Goal: Task Accomplishment & Management: Use online tool/utility

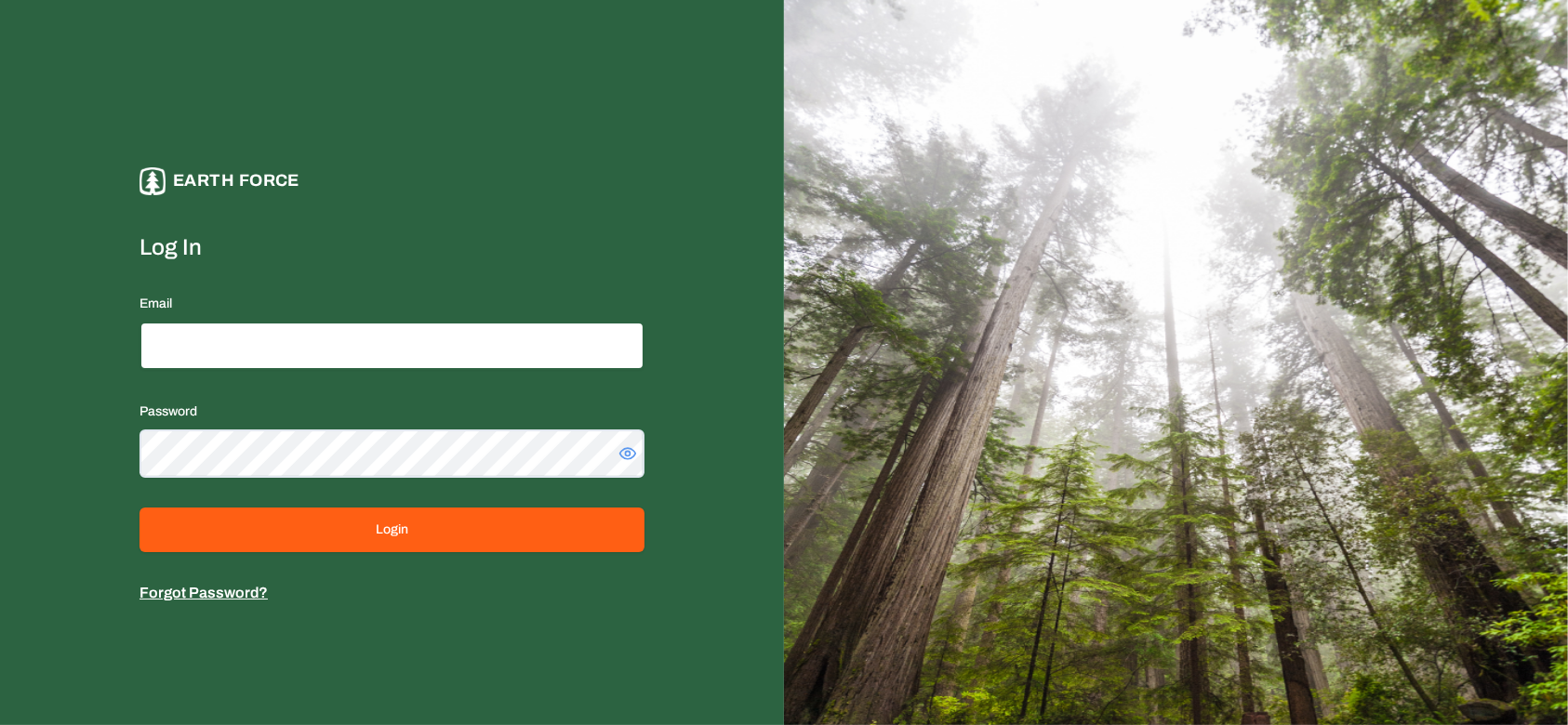
type input "**********"
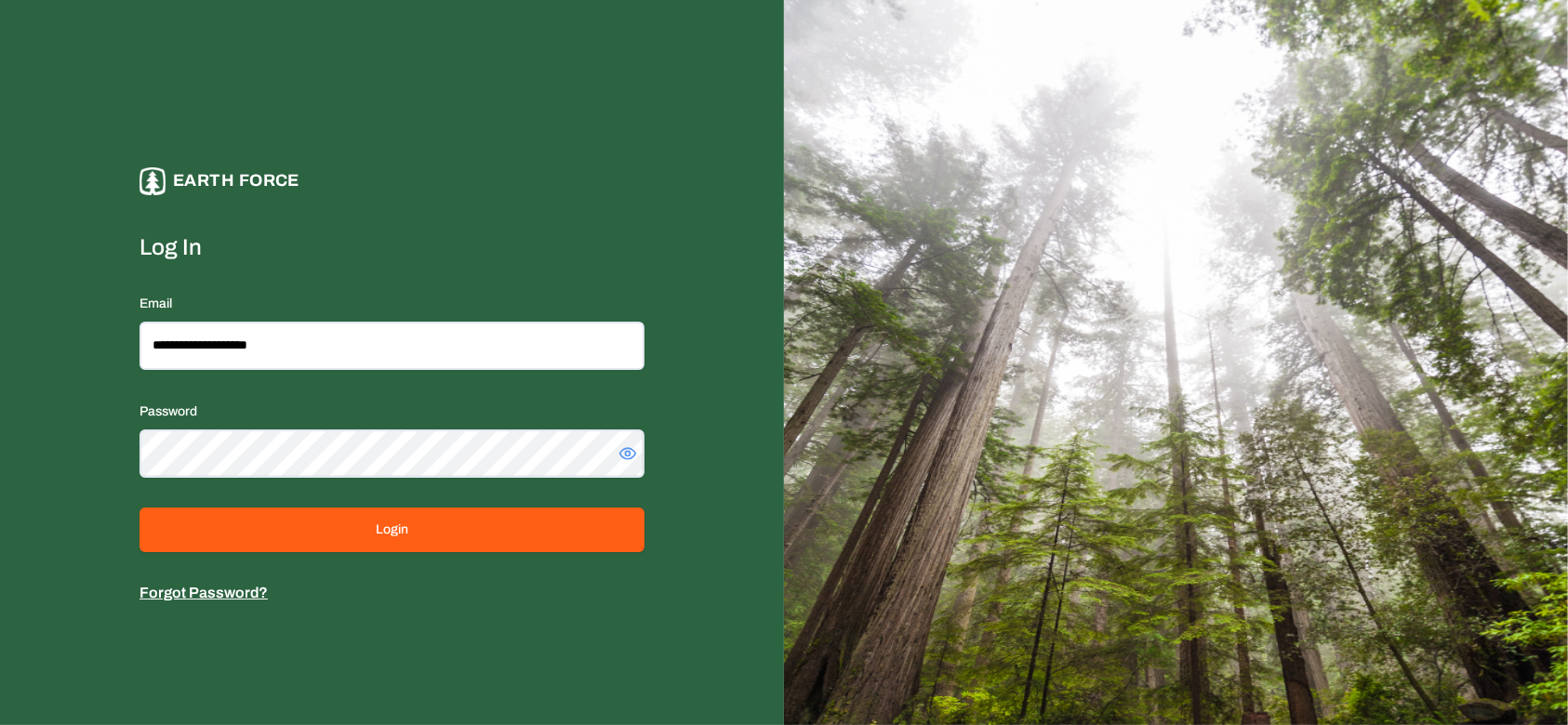
click at [467, 540] on button "Login" at bounding box center [392, 530] width 505 height 45
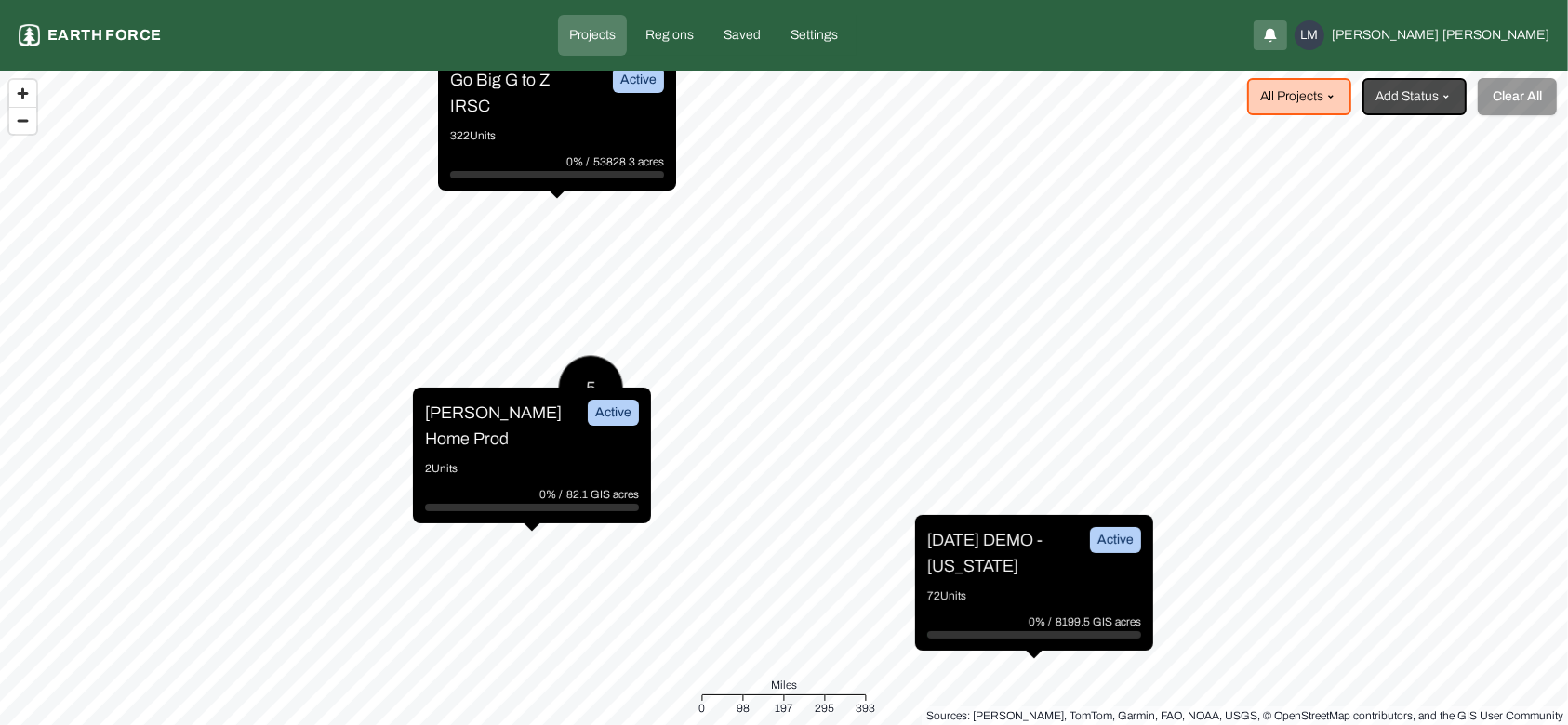
click at [550, 134] on p "322 Units" at bounding box center [557, 135] width 214 height 19
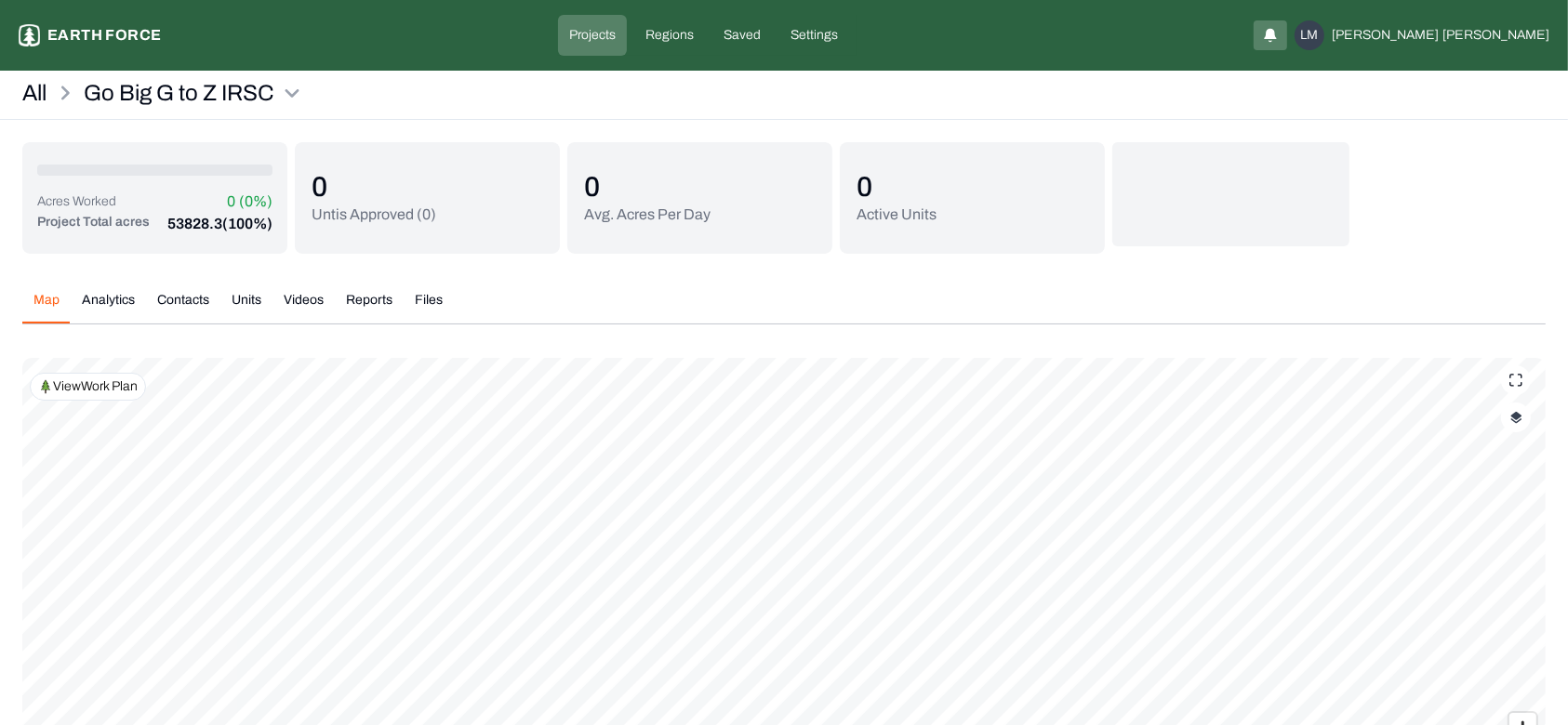
click at [242, 318] on button "Units" at bounding box center [246, 307] width 52 height 32
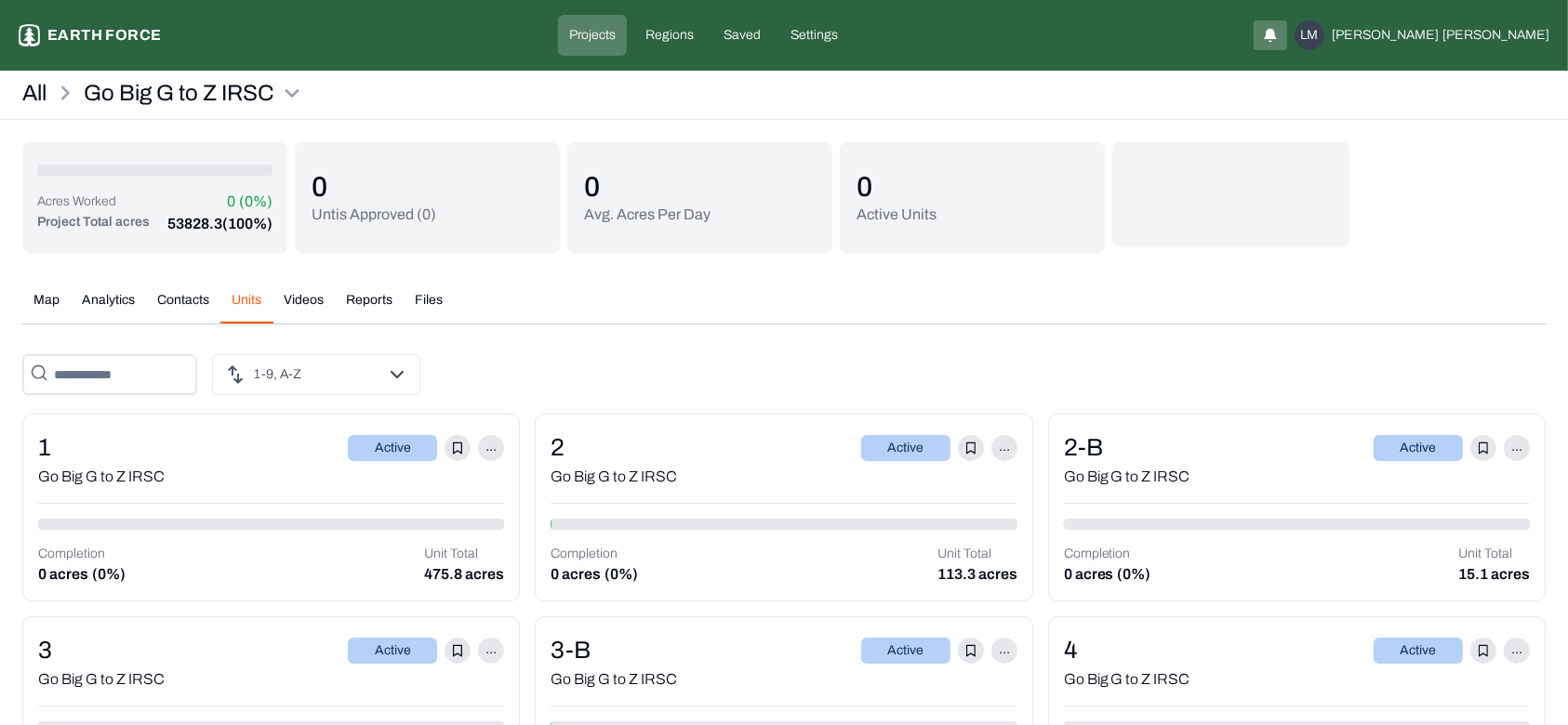
click at [245, 297] on button "Units" at bounding box center [246, 307] width 52 height 32
click at [137, 380] on input "text" at bounding box center [110, 375] width 175 height 41
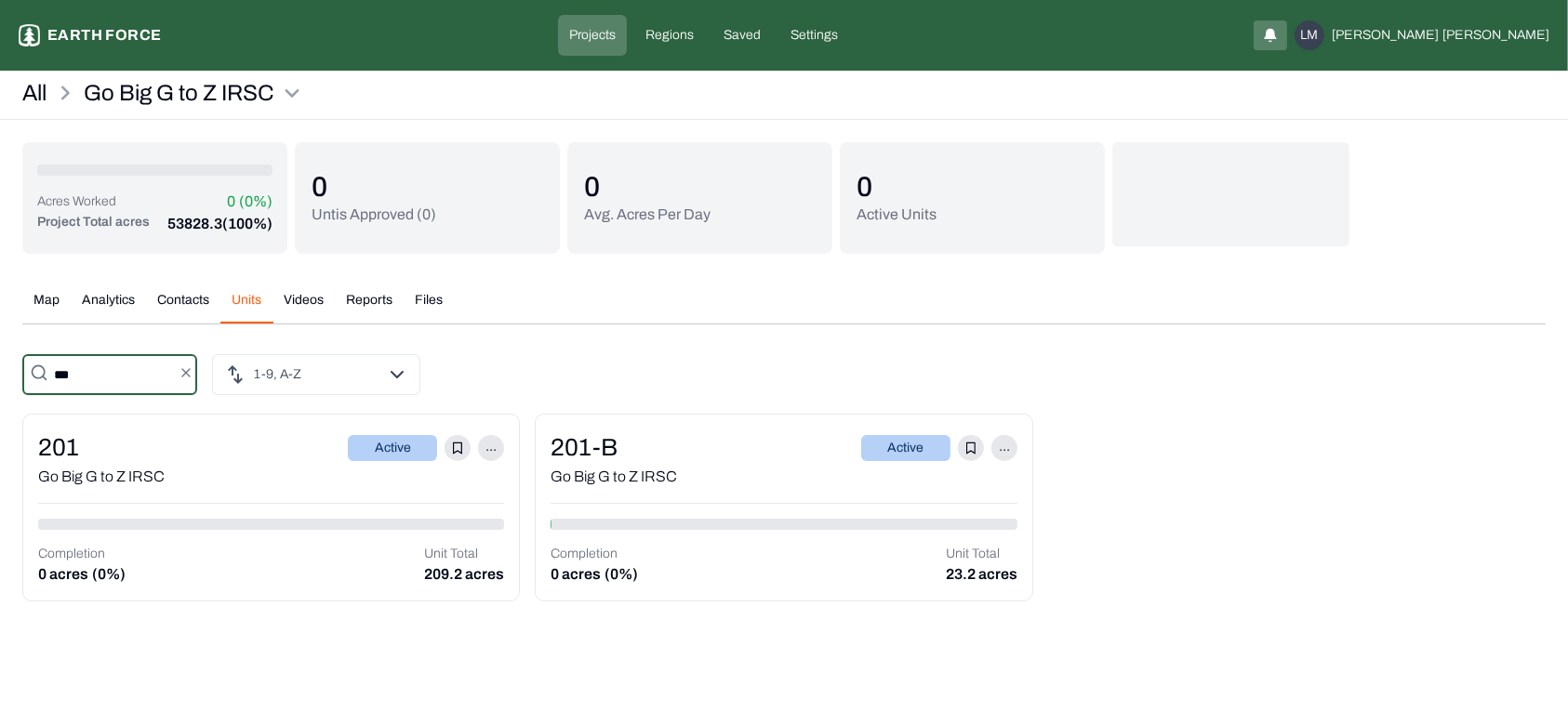
type input "***"
click at [203, 452] on div "201 Active ..." at bounding box center [271, 447] width 466 height 36
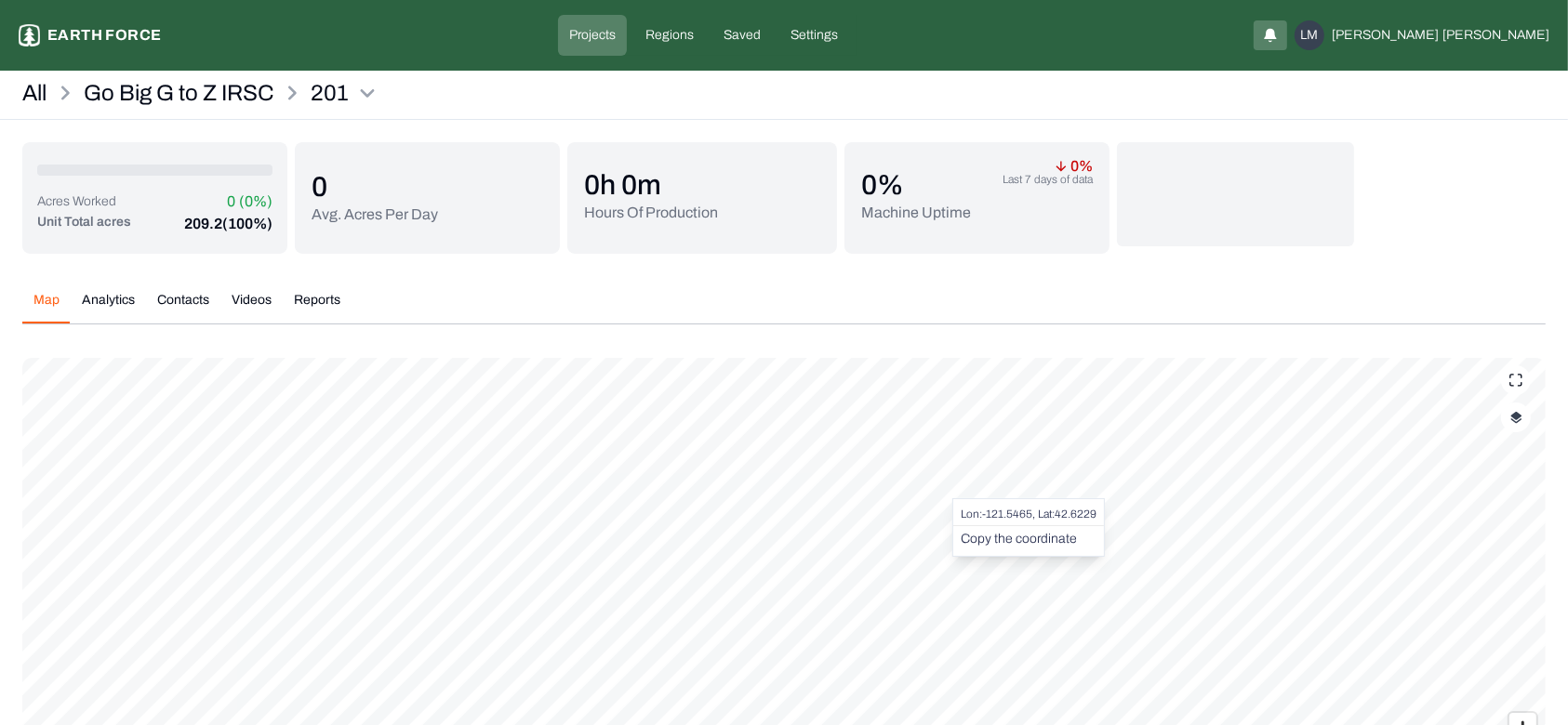
scroll to position [165, 0]
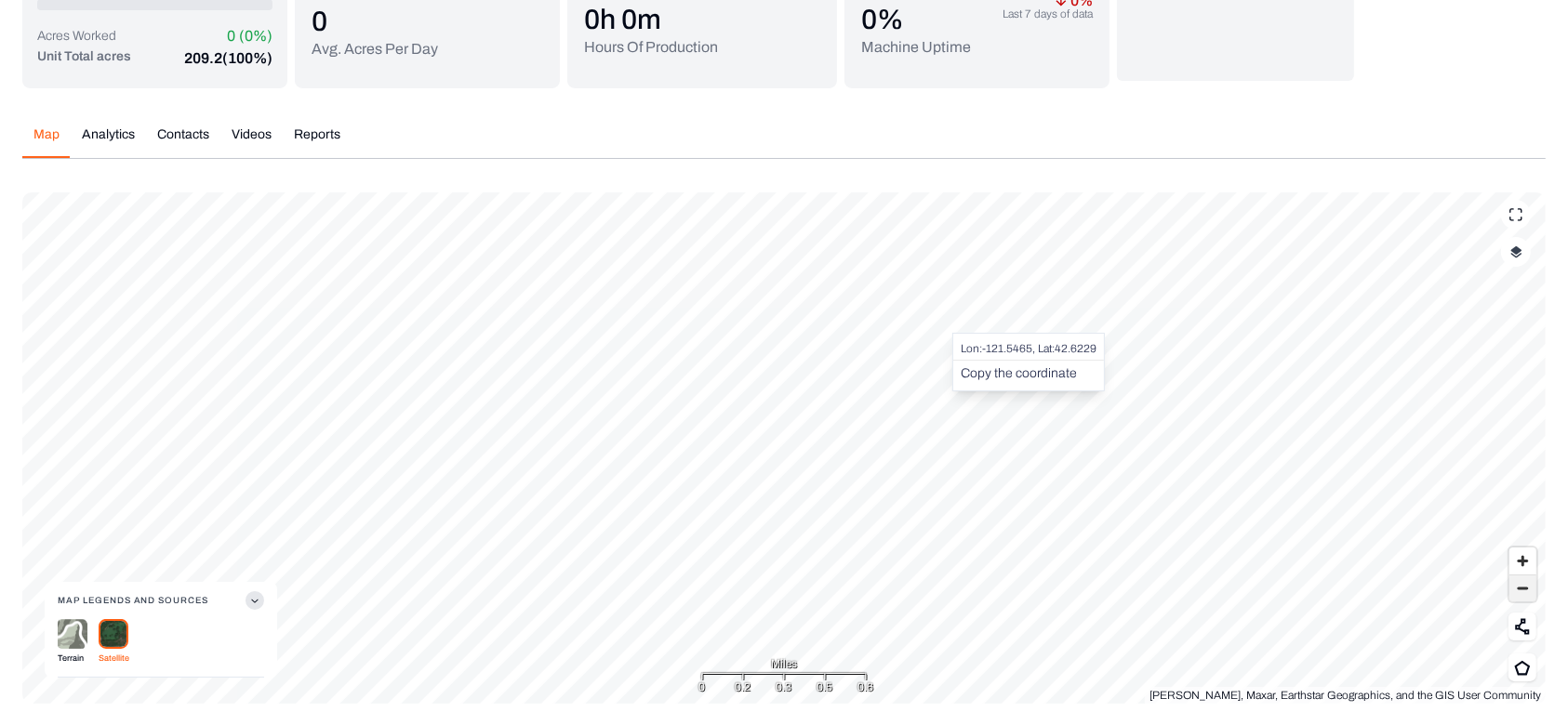
click at [1525, 600] on span "Zoom out" at bounding box center [1523, 588] width 27 height 26
click at [1523, 594] on span "Zoom out" at bounding box center [1523, 588] width 27 height 26
click at [1525, 592] on span "Zoom out" at bounding box center [1523, 588] width 27 height 26
click at [1515, 251] on img "button" at bounding box center [1516, 251] width 12 height 13
click at [1497, 405] on button "Complete Work Summary" at bounding box center [1498, 406] width 33 height 19
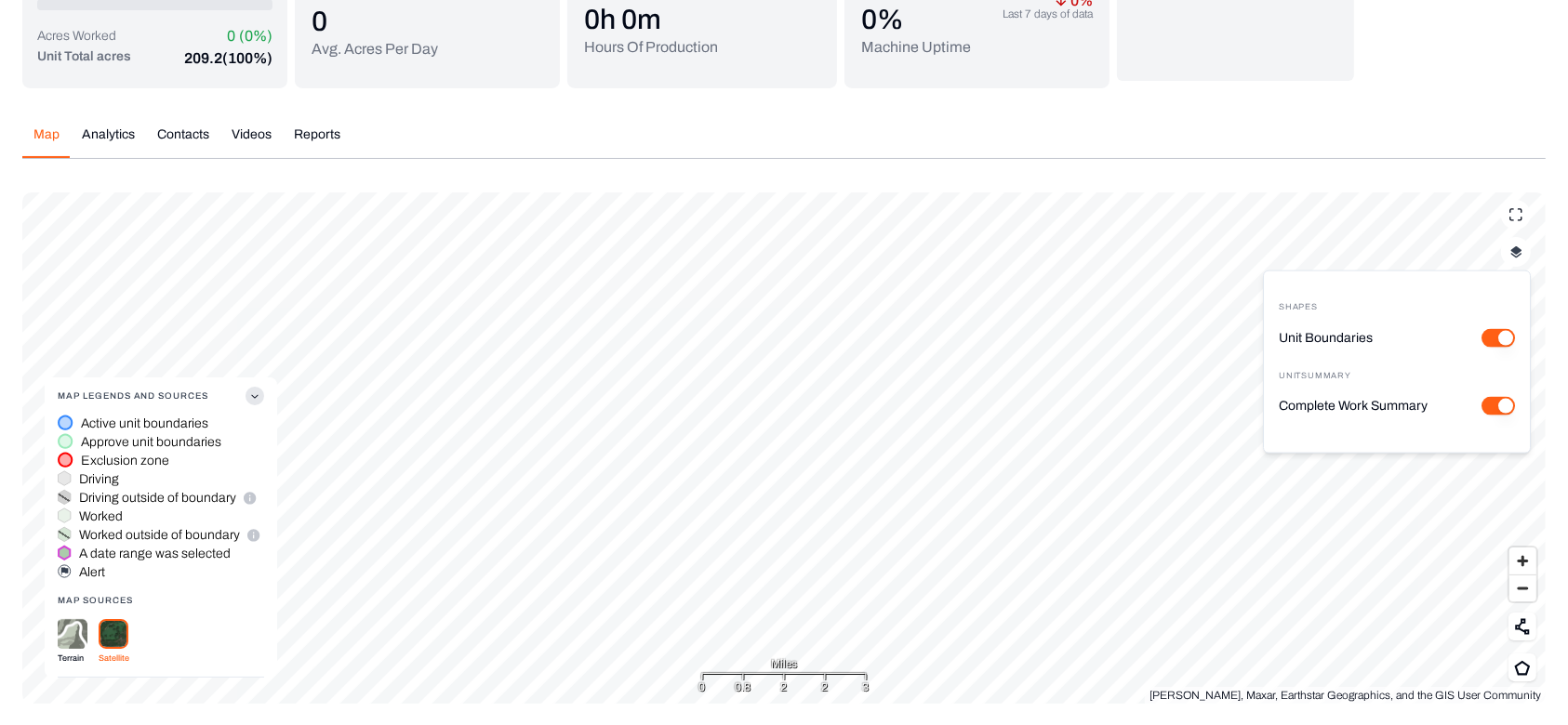
click at [1499, 406] on button "Complete Work Summary" at bounding box center [1498, 406] width 33 height 19
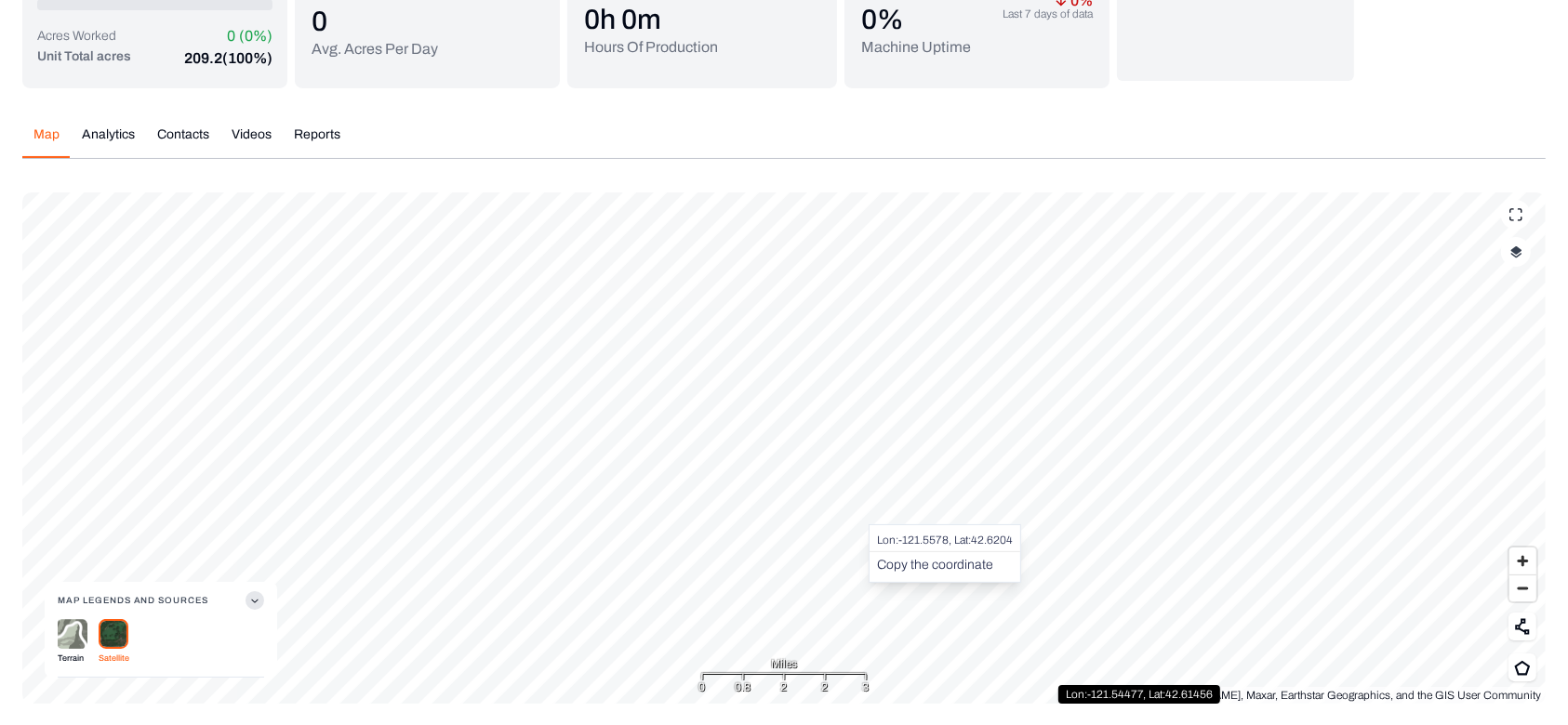
click at [869, 524] on div "Lon: -121.5578 , Lat: 42.6204 Copy the coordinate" at bounding box center [945, 554] width 153 height 59
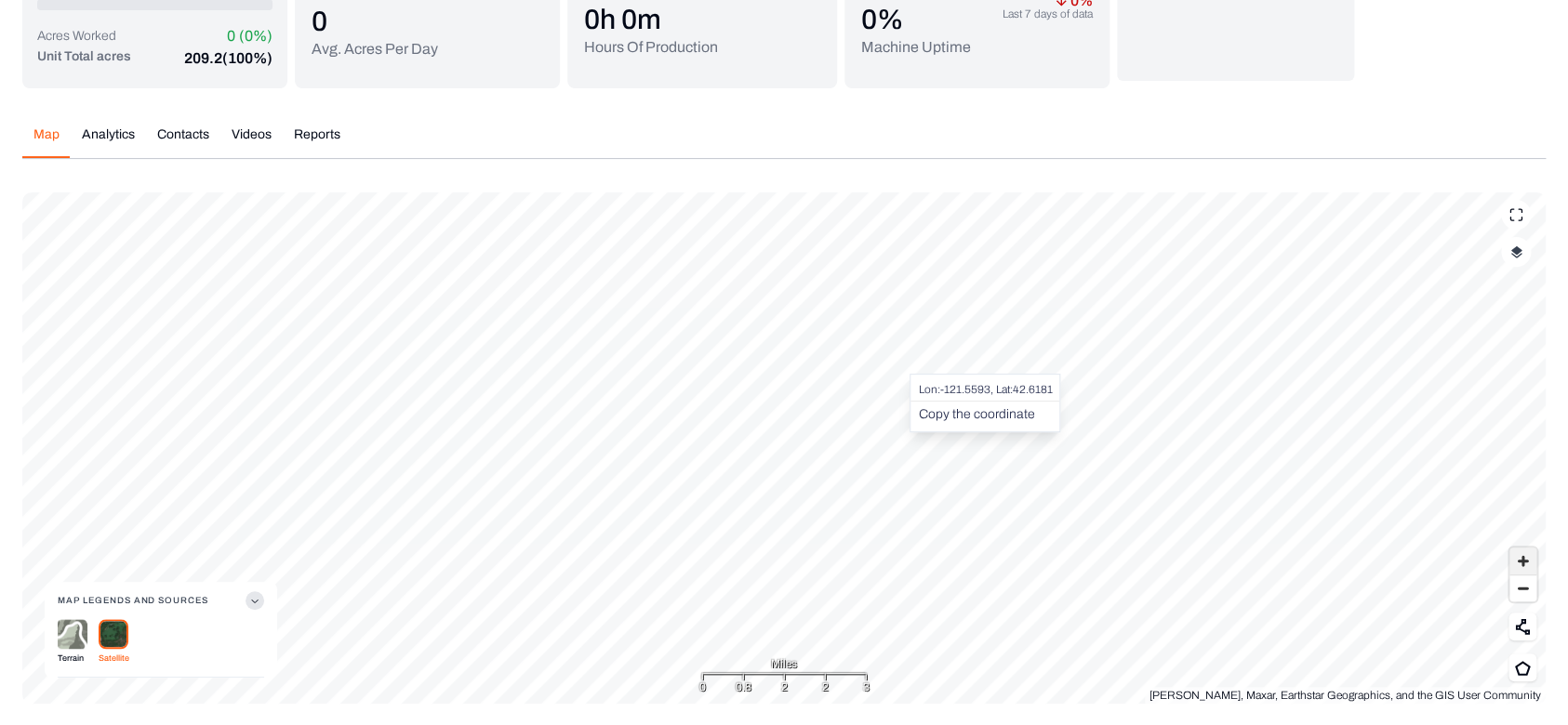
click at [1528, 555] on span "Zoom in" at bounding box center [1523, 562] width 27 height 27
click at [1527, 550] on span "Zoom in" at bounding box center [1523, 562] width 27 height 27
click at [1527, 551] on span "Zoom in" at bounding box center [1523, 562] width 27 height 27
copy div "Lon"
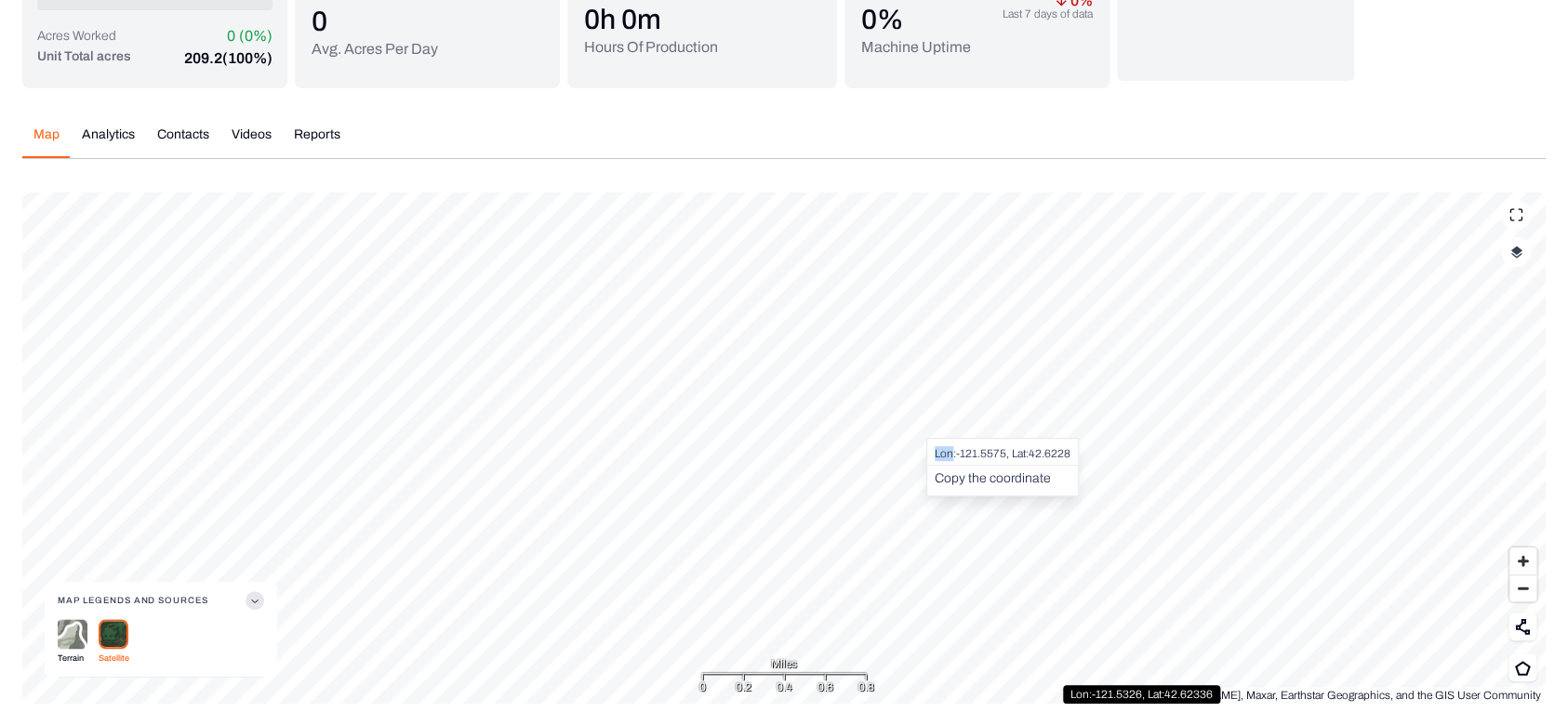
click at [1025, 490] on div "Lon: -121.5575 , Lat: 42.6228 Copy the coordinate" at bounding box center [1003, 468] width 153 height 59
click at [1012, 483] on button "Copy the coordinate" at bounding box center [992, 478] width 116 height 19
